Goal: Task Accomplishment & Management: Complete application form

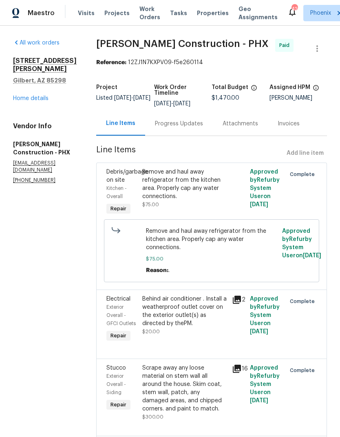
click at [115, 12] on span "Projects" at bounding box center [117, 13] width 25 height 8
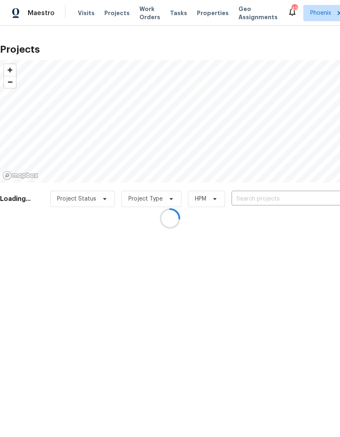
click at [264, 200] on div at bounding box center [170, 218] width 340 height 437
click at [253, 200] on div at bounding box center [170, 218] width 340 height 437
click at [269, 201] on div at bounding box center [170, 218] width 340 height 437
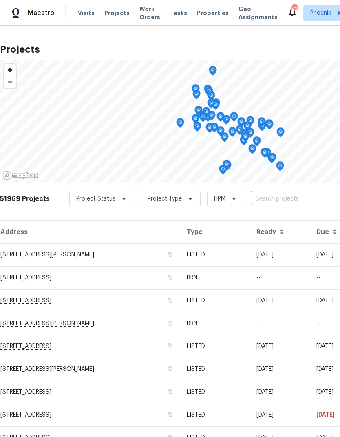
click at [276, 201] on input "text" at bounding box center [297, 199] width 93 height 13
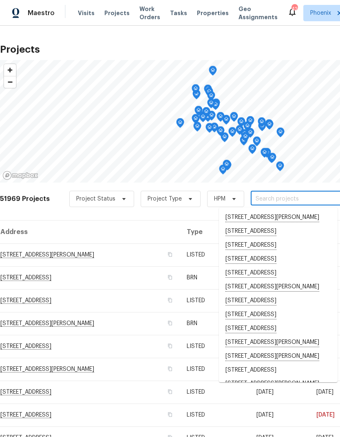
click at [279, 198] on input "text" at bounding box center [297, 199] width 93 height 13
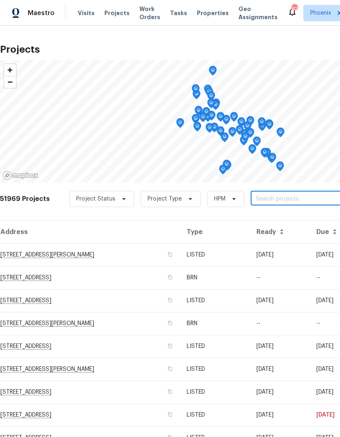
paste input "[STREET_ADDRESS]"
type input "[STREET_ADDRESS]"
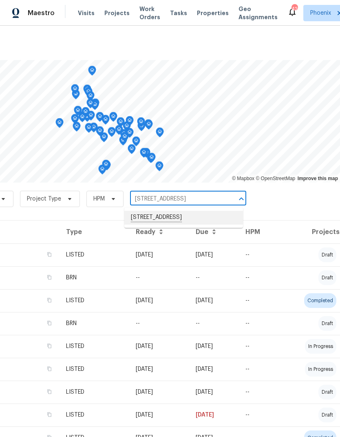
click at [220, 219] on li "[STREET_ADDRESS]" at bounding box center [184, 218] width 119 height 14
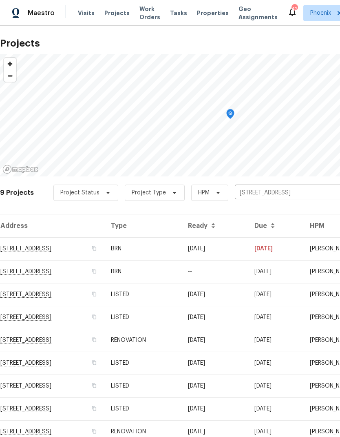
scroll to position [6, 0]
click at [23, 249] on td "[STREET_ADDRESS]" at bounding box center [52, 248] width 105 height 23
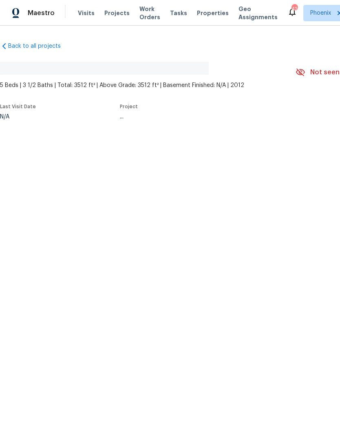
click at [23, 174] on html "Maestro Visits Projects Work Orders Tasks Properties Geo Assignments [GEOGRAPHI…" at bounding box center [170, 87] width 340 height 174
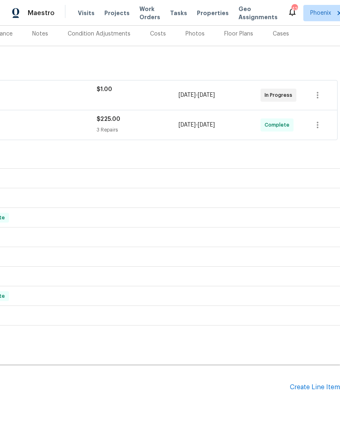
scroll to position [102, 121]
click at [323, 388] on div "Create Line Item" at bounding box center [315, 387] width 50 height 8
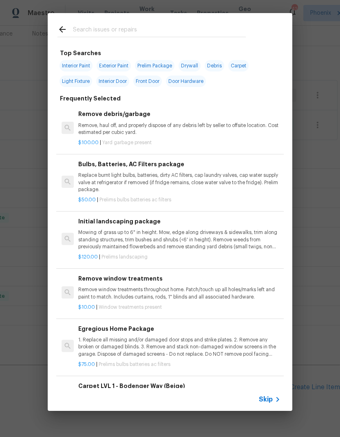
click at [159, 26] on input "text" at bounding box center [159, 30] width 173 height 12
type input "Gutter"
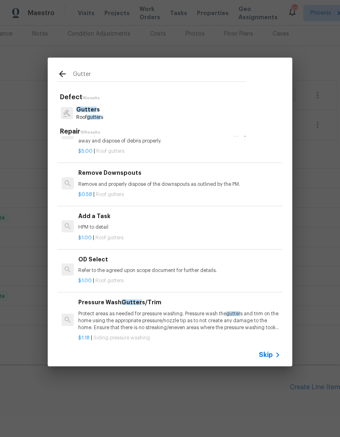
scroll to position [389, 0]
click at [102, 227] on div "Add a Task HPM to detail" at bounding box center [179, 222] width 202 height 20
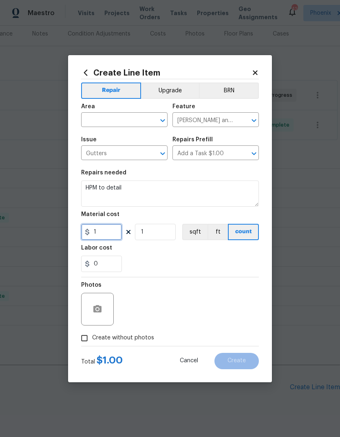
click at [100, 227] on input "1" at bounding box center [101, 232] width 41 height 16
click at [107, 236] on input "1" at bounding box center [101, 232] width 41 height 16
click at [110, 235] on input "1" at bounding box center [101, 232] width 41 height 16
type input "25"
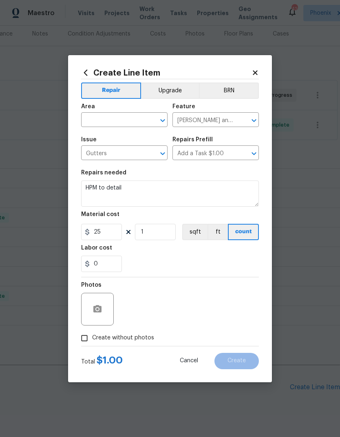
click at [249, 259] on div "0" at bounding box center [170, 264] width 178 height 16
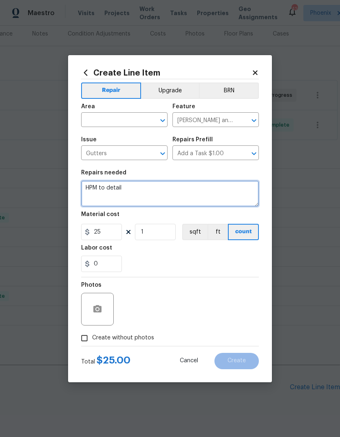
click at [201, 191] on textarea "HPM to detail" at bounding box center [170, 193] width 178 height 26
click at [161, 194] on textarea "HPM to detail" at bounding box center [170, 193] width 178 height 26
click at [171, 192] on textarea "HPM to detail" at bounding box center [170, 193] width 178 height 26
click at [142, 186] on textarea "HPM to detail" at bounding box center [170, 193] width 178 height 26
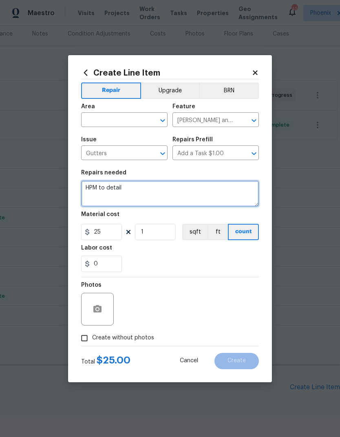
click at [141, 186] on textarea "HPM to detail" at bounding box center [170, 193] width 178 height 26
click at [144, 189] on textarea "HPM to detail" at bounding box center [170, 193] width 178 height 26
click at [119, 188] on textarea "HPM to detail" at bounding box center [170, 193] width 178 height 26
click at [175, 191] on textarea at bounding box center [170, 193] width 178 height 26
click at [176, 186] on textarea "Please install gutter splash trays to help the water run away from the house" at bounding box center [170, 193] width 178 height 26
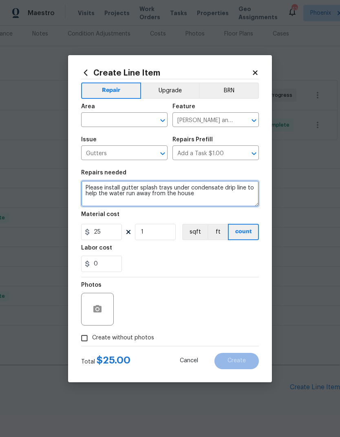
click at [219, 199] on textarea "Please install gutter splash trays under condensate drip line to help the water…" at bounding box center [170, 193] width 178 height 26
click at [238, 200] on textarea "Please install gutter splash trays under condensate drip line to help the water…" at bounding box center [170, 193] width 178 height 26
click at [243, 198] on textarea "Please install gutter splash trays under condensate drip line to help the water…" at bounding box center [170, 193] width 178 height 26
click at [172, 205] on textarea "Please install gutter splash trays under condensate drip line to help the water…" at bounding box center [170, 193] width 178 height 26
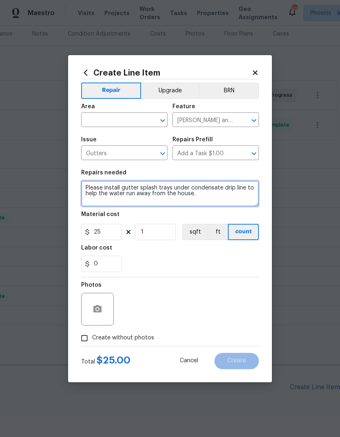
paste textarea "[STREET_ADDRESS]"
click at [184, 202] on textarea "Please install gutter splash trays under condensate drip line to help the water…" at bounding box center [170, 193] width 178 height 26
click at [183, 202] on textarea "Please install gutter splash trays under condensate drip line to help the water…" at bounding box center [170, 193] width 178 height 26
paste textarea "[URL][DOMAIN_NAME]"
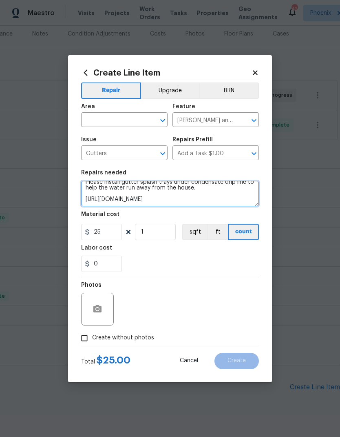
click at [217, 187] on textarea "Please install gutter splash trays under condensate drip line to help the water…" at bounding box center [170, 193] width 178 height 26
click at [232, 192] on textarea "Please install gutter splash trays under condensate drip line to help the water…" at bounding box center [170, 193] width 178 height 26
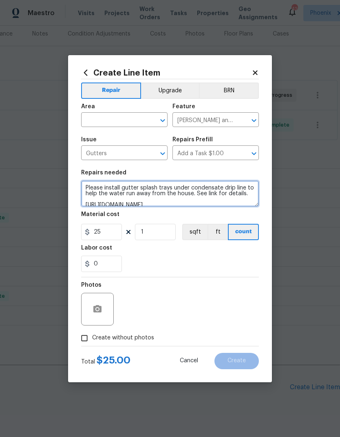
scroll to position [0, 0]
click at [170, 186] on textarea "Please install gutter splash trays under condensate drip line to help the water…" at bounding box center [170, 193] width 178 height 26
type textarea "Please install gutter splash blocks under condensate drip line to help the wate…"
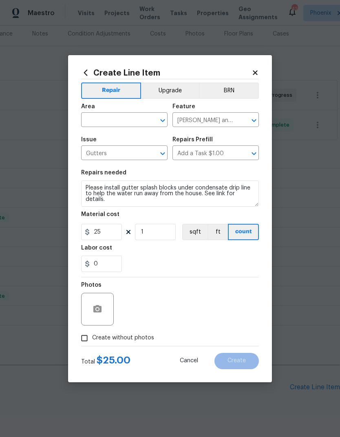
click at [112, 117] on input "text" at bounding box center [113, 120] width 64 height 13
click at [122, 154] on li "Exterior Overall" at bounding box center [124, 151] width 87 height 13
type input "Exterior Overall"
click at [122, 151] on input "Gutters" at bounding box center [113, 153] width 64 height 13
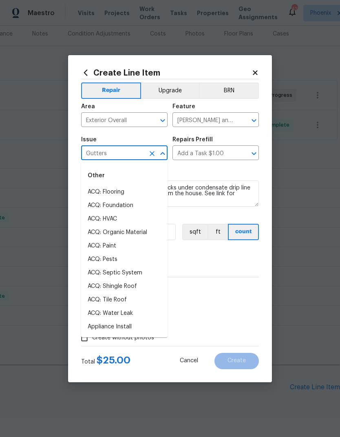
click at [228, 178] on div "Repairs needed" at bounding box center [170, 175] width 178 height 11
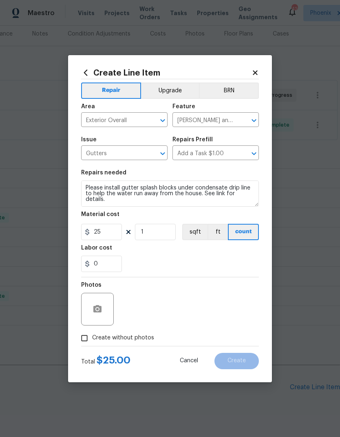
click at [224, 270] on div "0" at bounding box center [170, 264] width 178 height 16
click at [107, 236] on input "25" at bounding box center [101, 232] width 41 height 16
click at [109, 235] on input "25" at bounding box center [101, 232] width 41 height 16
type input "30"
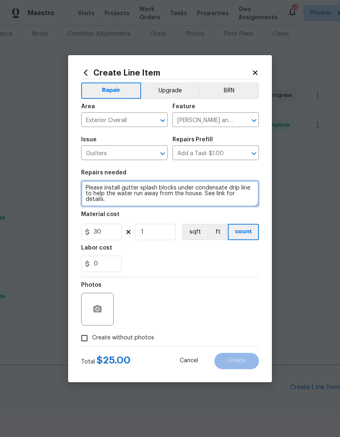
click at [198, 196] on textarea "Please install gutter splash blocks under condensate drip line to help the wate…" at bounding box center [170, 193] width 178 height 26
click at [205, 196] on textarea "Please install gutter splash blocks under condensate drip line to help the wate…" at bounding box center [170, 193] width 178 height 26
click at [238, 196] on textarea "Please install gutter splash blocks under condensate drip line to help the wate…" at bounding box center [170, 193] width 178 height 26
type textarea "Please install gutter splash blocks under condensate drip line to help the wate…"
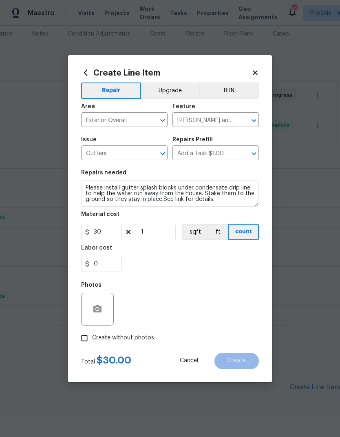
click at [231, 264] on div "0" at bounding box center [170, 264] width 178 height 16
click at [219, 300] on div "Photos" at bounding box center [170, 303] width 178 height 53
click at [81, 338] on input "Create without photos" at bounding box center [85, 338] width 16 height 16
checkbox input "true"
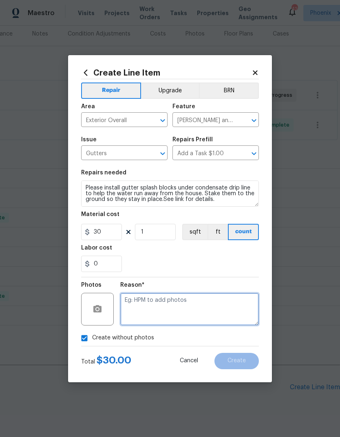
click at [180, 303] on textarea at bounding box center [189, 309] width 139 height 33
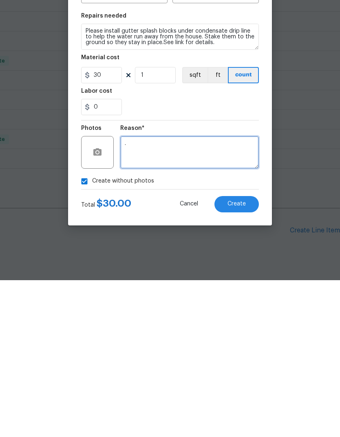
type textarea "."
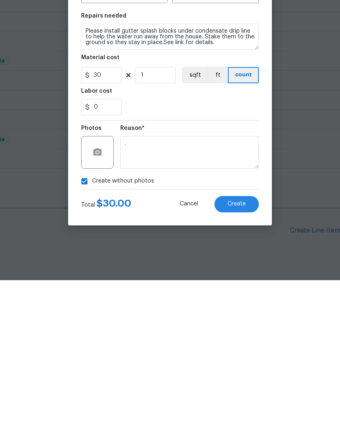
click at [243, 358] on span "Create" at bounding box center [237, 361] width 18 height 6
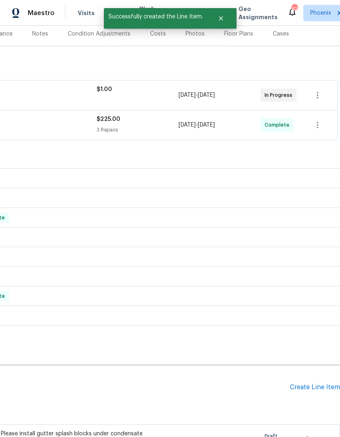
click at [314, 383] on div "Create Line Item" at bounding box center [315, 387] width 50 height 8
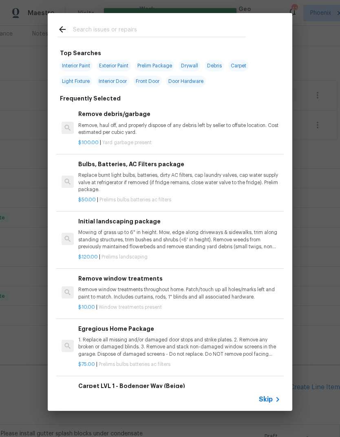
click at [132, 28] on input "text" at bounding box center [159, 30] width 173 height 12
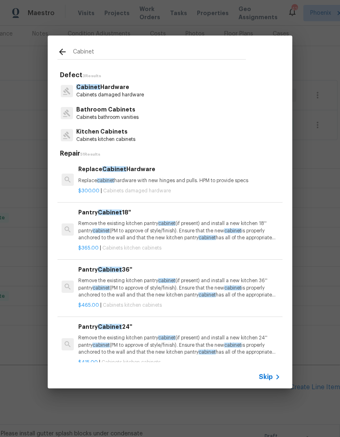
type input "Cabinet"
click at [159, 114] on div "Bathroom Cabinets Cabinets bathroom vanities" at bounding box center [170, 113] width 225 height 22
click at [162, 114] on div "Bathroom Cabinets Cabinets bathroom vanities" at bounding box center [170, 113] width 225 height 22
click at [134, 112] on p "Bathroom Cabinets" at bounding box center [107, 109] width 62 height 9
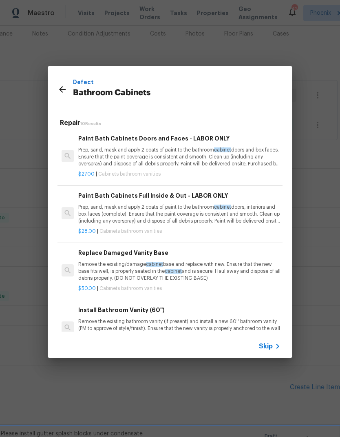
click at [188, 271] on p "Remove the existing/damage cabinet base and replace with new. Ensure that the n…" at bounding box center [179, 271] width 202 height 21
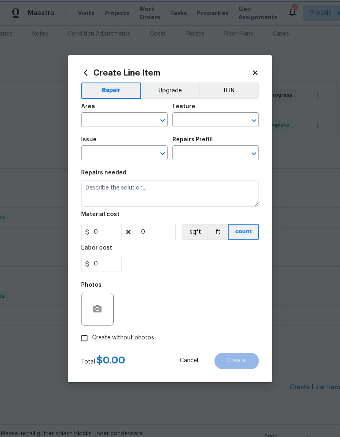
type input "Cabinets"
type input "Bathroom Cabinets"
type textarea "Remove the existing/damage cabinet base and replace with new. Ensure that the n…"
type input "1"
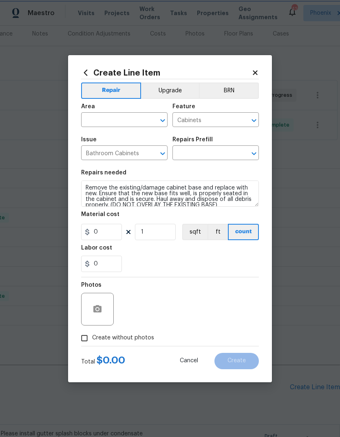
type input "Replace Damaged Vanity Base $50.00"
type input "50"
click at [130, 114] on input "text" at bounding box center [113, 120] width 64 height 13
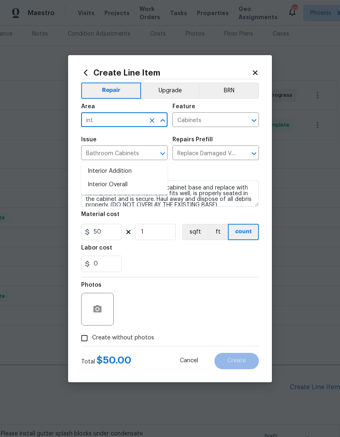
click at [126, 178] on li "Interior Overall" at bounding box center [124, 184] width 87 height 13
type input "Interior Overall"
click at [222, 173] on div "Repairs needed" at bounding box center [170, 175] width 178 height 11
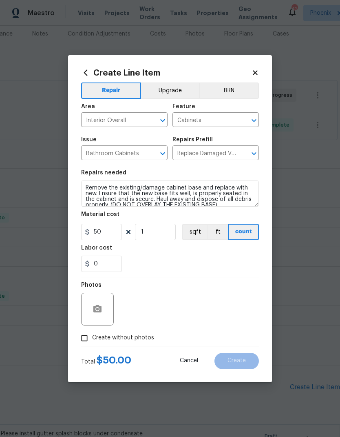
click at [88, 188] on textarea "Remove the existing/damage cabinet base and replace with new. Ensure that the n…" at bounding box center [170, 193] width 178 height 26
click at [154, 196] on textarea "Remove the existing/damage cabinet base and replace with new. Ensure that the n…" at bounding box center [170, 193] width 178 height 26
click at [167, 196] on textarea "Remove the existing/damage cabinet base and replace with new. Ensure that the n…" at bounding box center [170, 193] width 178 height 26
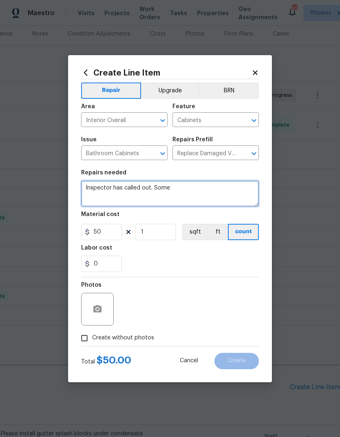
click at [226, 191] on textarea "Inspector has called out. Some" at bounding box center [170, 193] width 178 height 26
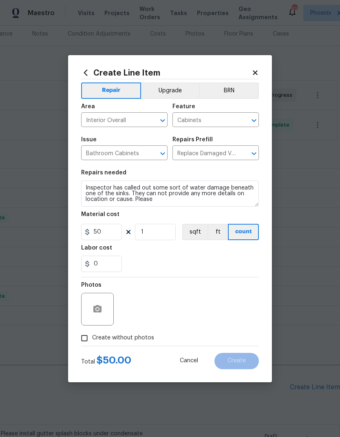
click at [253, 265] on div "0" at bounding box center [170, 264] width 178 height 16
click at [250, 266] on div "0" at bounding box center [170, 264] width 178 height 16
click at [234, 201] on textarea "Inspector has called out some sort of water damage beneath one of the sinks. Th…" at bounding box center [170, 193] width 178 height 26
click at [240, 198] on textarea "Inspector has called out some sort of water damage beneath one of the sinks. Th…" at bounding box center [170, 193] width 178 height 26
click at [238, 204] on textarea "Inspector has called out some sort of water damage beneath one of the sinks. Th…" at bounding box center [170, 193] width 178 height 26
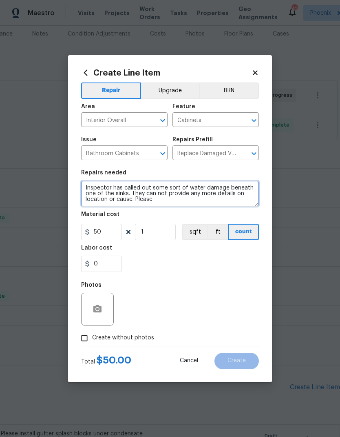
click at [248, 202] on textarea "Inspector has called out some sort of water damage beneath one of the sinks. Th…" at bounding box center [170, 193] width 178 height 26
click at [246, 200] on textarea "Inspector has called out some sort of water damage beneath one of the sinks. Th…" at bounding box center [170, 193] width 178 height 26
click at [240, 197] on textarea "Inspector has called out some sort of water damage beneath one of the sinks. Th…" at bounding box center [170, 193] width 178 height 26
click at [245, 199] on textarea "Inspector has called out some sort of water damage beneath one of the sinks. Th…" at bounding box center [170, 193] width 178 height 26
click at [163, 198] on textarea "Inspector has called out some sort of water damage beneath one of the sinks. Th…" at bounding box center [170, 193] width 178 height 26
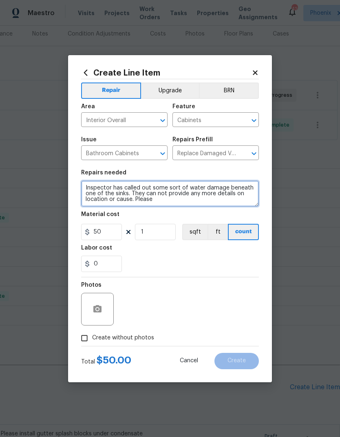
click at [166, 194] on textarea "Inspector has called out some sort of water damage beneath one of the sinks. Th…" at bounding box center [170, 193] width 178 height 26
click at [163, 193] on textarea "Inspector has called out some sort of water damage beneath one of the sinks. Th…" at bounding box center [170, 193] width 178 height 26
click at [241, 200] on textarea "Inspector has called out some sort of water damage beneath one of the sinks. Th…" at bounding box center [170, 193] width 178 height 26
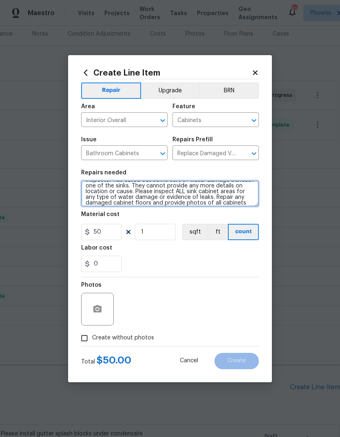
scroll to position [13, 0]
type textarea "Inspector has called out some sort of water damage beneath one of the sinks. Th…"
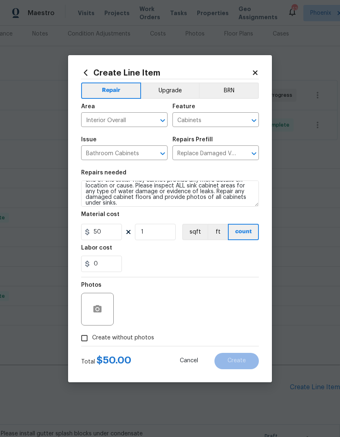
click at [245, 256] on div "0" at bounding box center [170, 264] width 178 height 16
click at [105, 233] on input "50" at bounding box center [101, 232] width 41 height 16
click at [104, 232] on input "50" at bounding box center [101, 232] width 41 height 16
type input "100"
click at [251, 258] on div "0" at bounding box center [170, 264] width 178 height 16
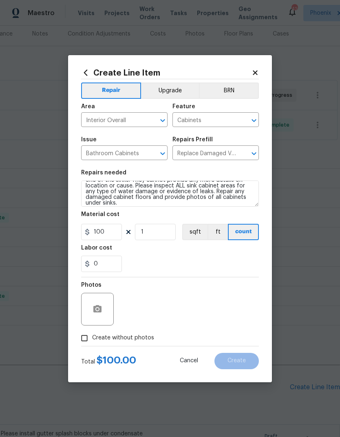
click at [86, 337] on input "Create without photos" at bounding box center [85, 338] width 16 height 16
checkbox input "true"
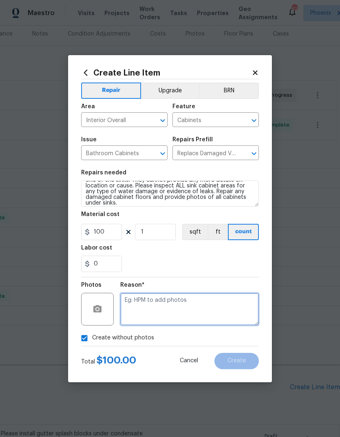
click at [215, 307] on textarea at bounding box center [189, 309] width 139 height 33
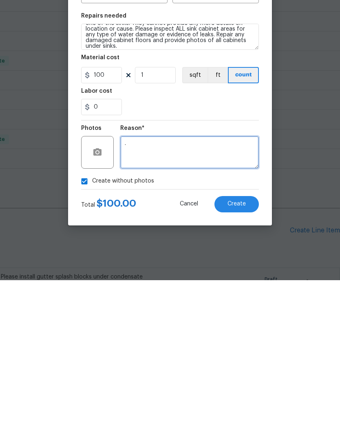
type textarea "."
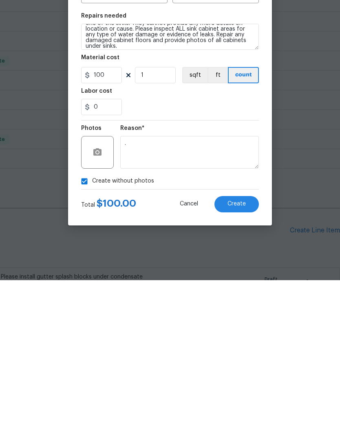
click at [243, 358] on span "Create" at bounding box center [237, 361] width 18 height 6
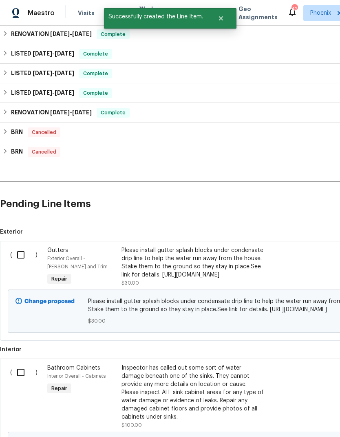
scroll to position [287, 0]
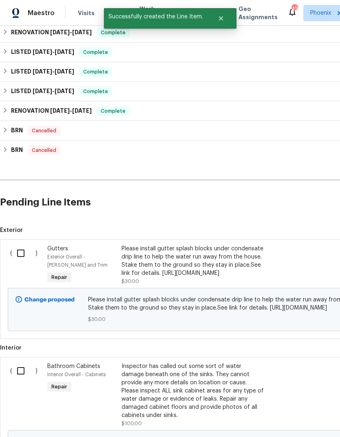
click at [20, 245] on input "checkbox" at bounding box center [23, 253] width 23 height 17
checkbox input "true"
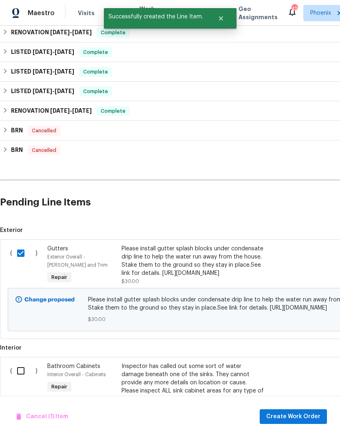
click at [23, 379] on input "checkbox" at bounding box center [23, 370] width 23 height 17
checkbox input "true"
click at [291, 419] on span "Create Work Order" at bounding box center [294, 417] width 54 height 10
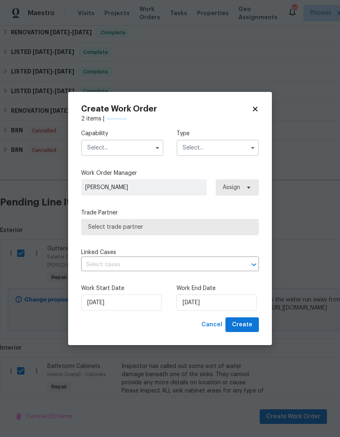
checkbox input "false"
click at [122, 150] on input "text" at bounding box center [122, 148] width 82 height 16
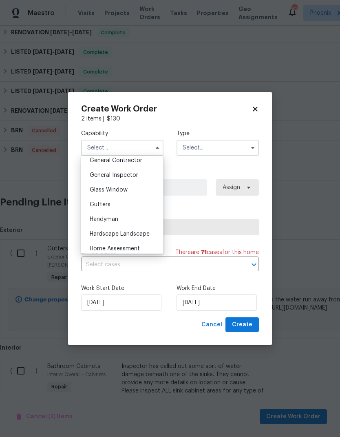
scroll to position [387, 0]
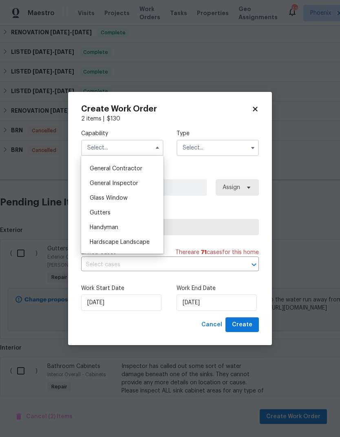
click at [148, 167] on div "General Contractor" at bounding box center [122, 168] width 78 height 15
type input "General Contractor"
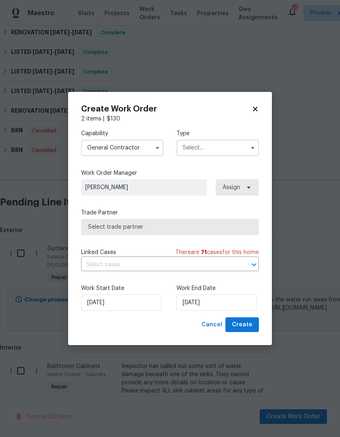
click at [225, 151] on input "text" at bounding box center [218, 148] width 82 height 16
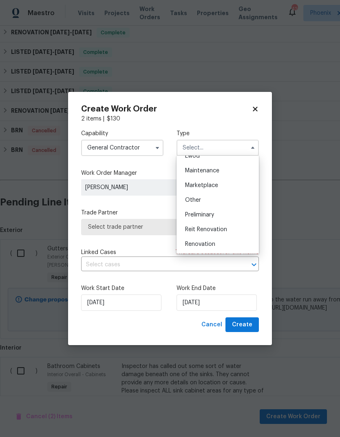
scroll to position [127, 0]
click at [211, 243] on span "Renovation" at bounding box center [200, 244] width 30 height 6
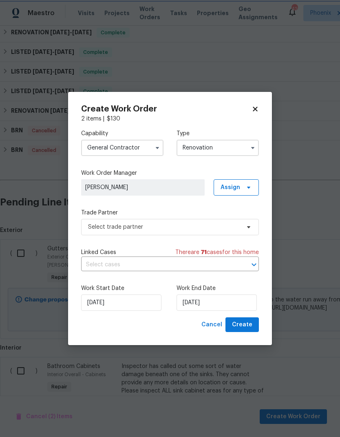
scroll to position [0, 0]
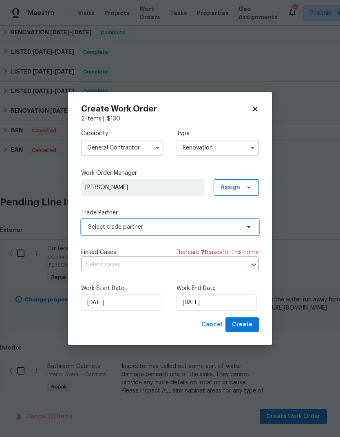
click at [179, 227] on span "Select trade partner" at bounding box center [164, 227] width 152 height 8
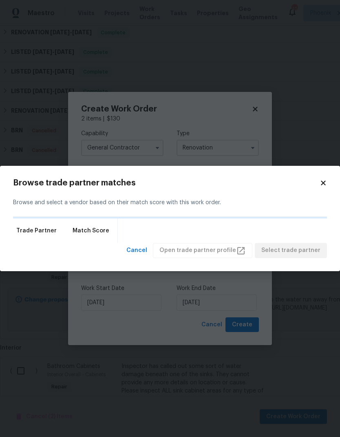
click at [297, 125] on body "Maestro Visits Projects Work Orders Tasks Properties Geo Assignments 42 Phoenix…" at bounding box center [170, 218] width 340 height 437
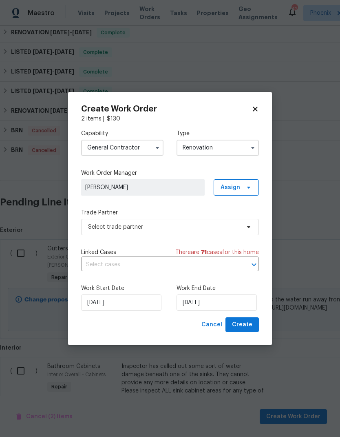
click at [220, 142] on input "Renovation" at bounding box center [218, 148] width 82 height 16
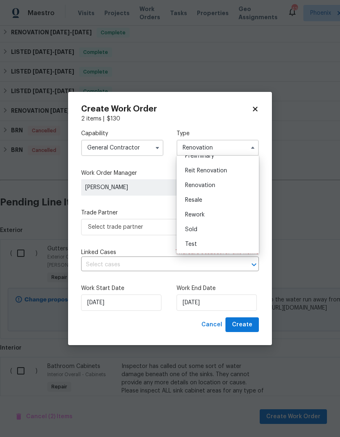
scroll to position [185, 0]
click at [208, 197] on div "Resale" at bounding box center [218, 200] width 78 height 15
type input "Resale"
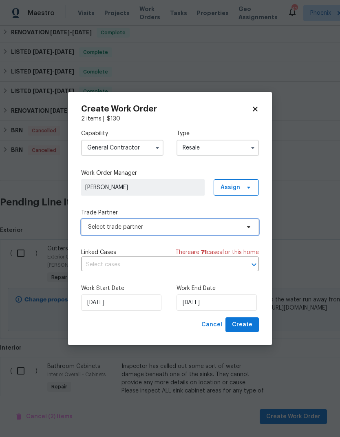
click at [181, 228] on span "Select trade partner" at bounding box center [164, 227] width 152 height 8
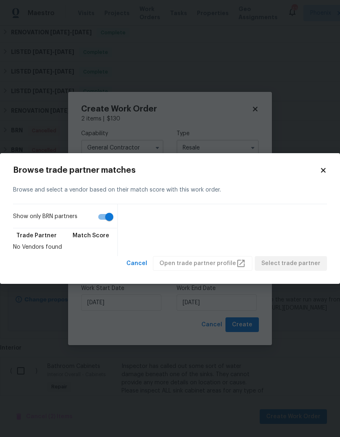
click at [108, 215] on input "Show only BRN partners" at bounding box center [109, 217] width 47 height 16
checkbox input "false"
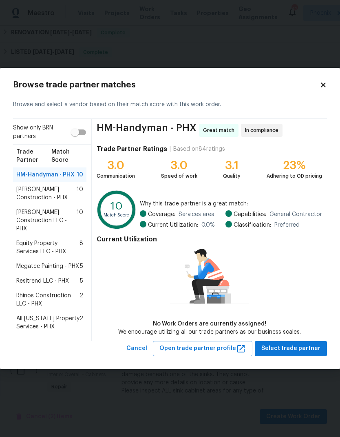
click at [33, 284] on span "Resitrend LLC - PHX" at bounding box center [42, 281] width 53 height 8
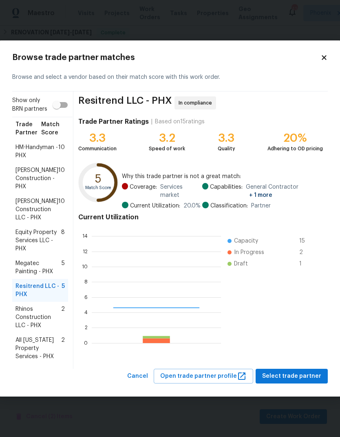
scroll to position [114, 129]
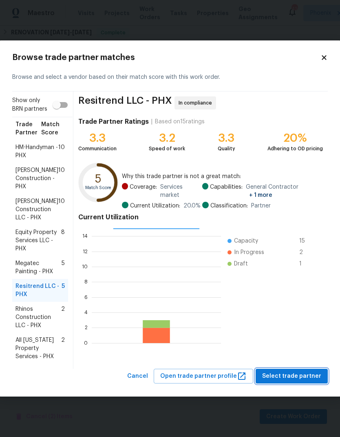
click at [311, 381] on span "Select trade partner" at bounding box center [292, 376] width 59 height 10
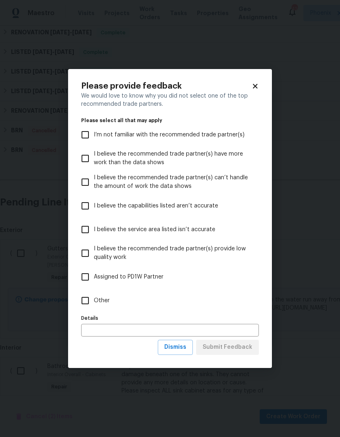
click at [87, 305] on input "Other" at bounding box center [85, 300] width 17 height 17
checkbox input "true"
click at [241, 347] on span "Submit Feedback" at bounding box center [228, 347] width 50 height 10
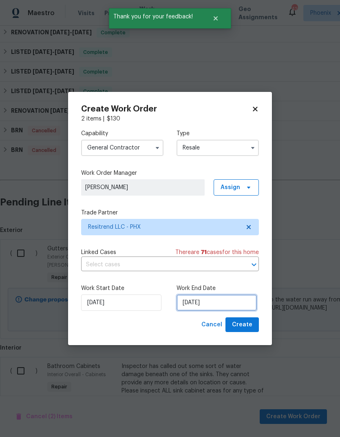
click at [238, 307] on input "[DATE]" at bounding box center [217, 302] width 80 height 16
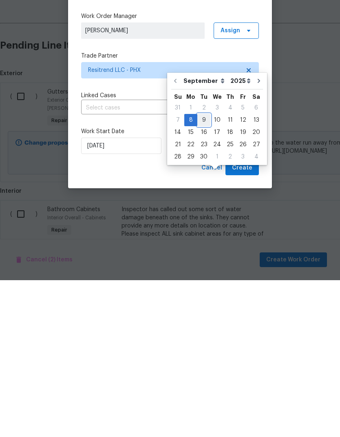
click at [205, 271] on div "9" at bounding box center [204, 276] width 13 height 11
type input "[DATE]"
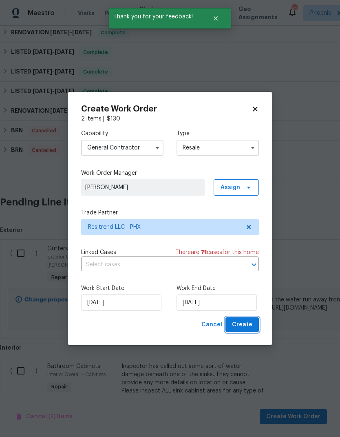
click at [251, 329] on span "Create" at bounding box center [242, 325] width 20 height 10
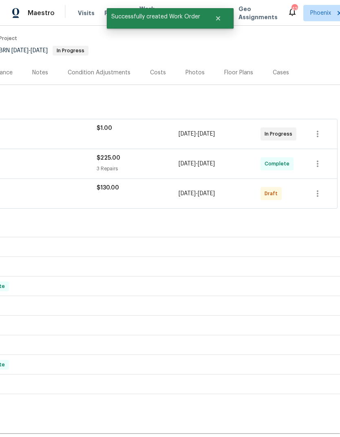
scroll to position [62, 121]
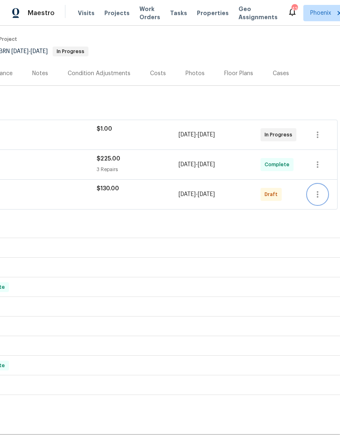
click at [318, 191] on icon "button" at bounding box center [318, 194] width 2 height 7
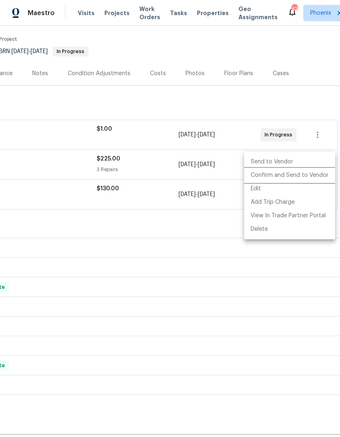
click at [318, 179] on li "Confirm and Send to Vendor" at bounding box center [290, 175] width 91 height 13
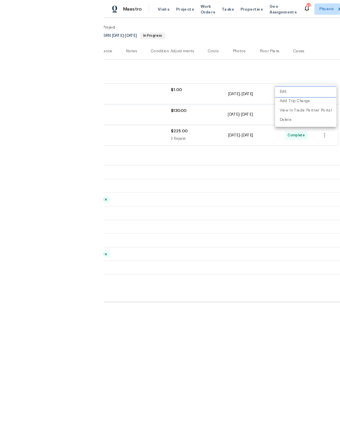
scroll to position [33, 0]
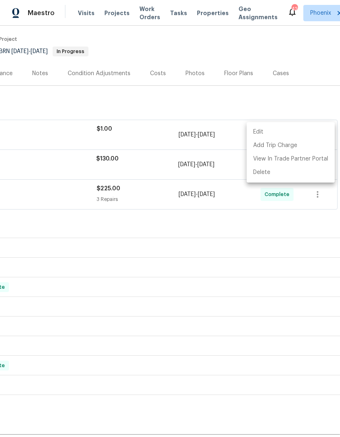
click at [98, 76] on div at bounding box center [170, 218] width 340 height 437
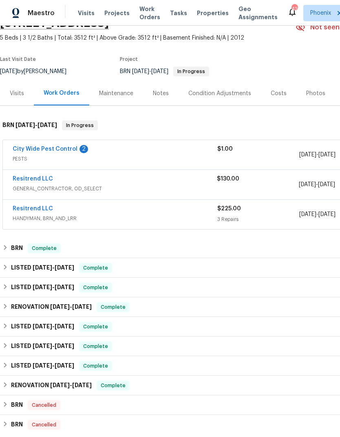
scroll to position [42, 0]
click at [62, 146] on link "City Wide Pest Control" at bounding box center [45, 149] width 65 height 6
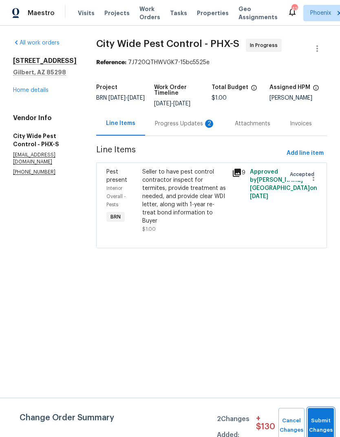
click at [326, 430] on span "Submit Changes" at bounding box center [321, 425] width 18 height 19
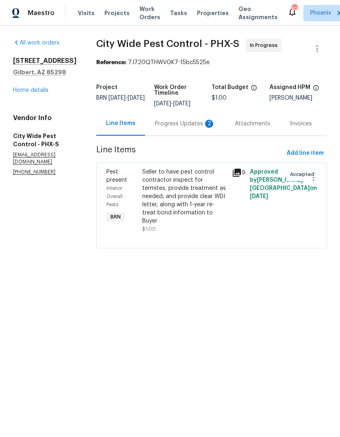
click at [186, 122] on div "Progress Updates 2" at bounding box center [185, 124] width 60 height 8
